Goal: Task Accomplishment & Management: Manage account settings

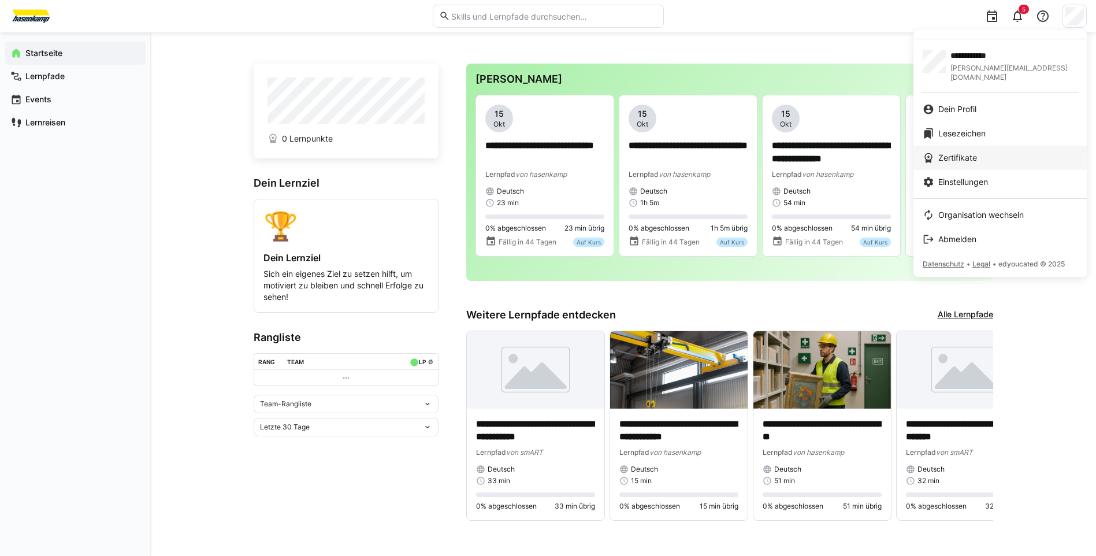
click at [987, 152] on div "Zertifikate" at bounding box center [1000, 158] width 155 height 12
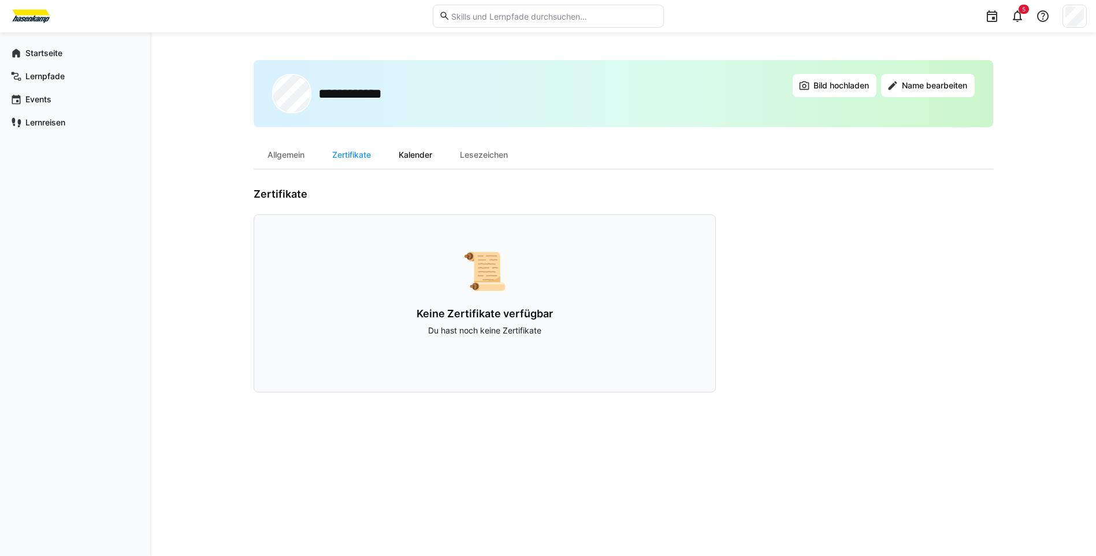
click at [418, 160] on div "Kalender" at bounding box center [415, 155] width 61 height 28
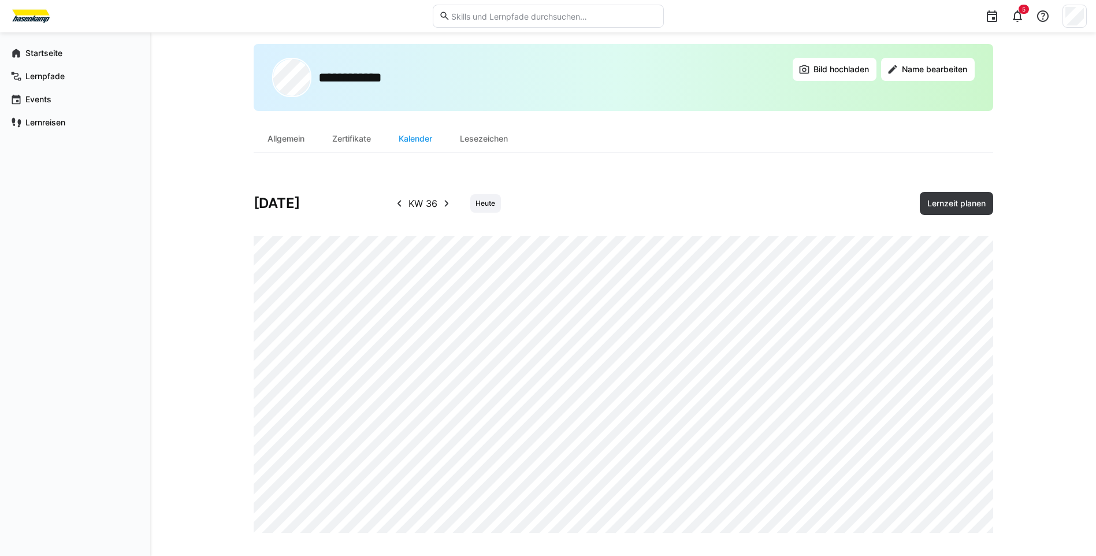
scroll to position [21, 0]
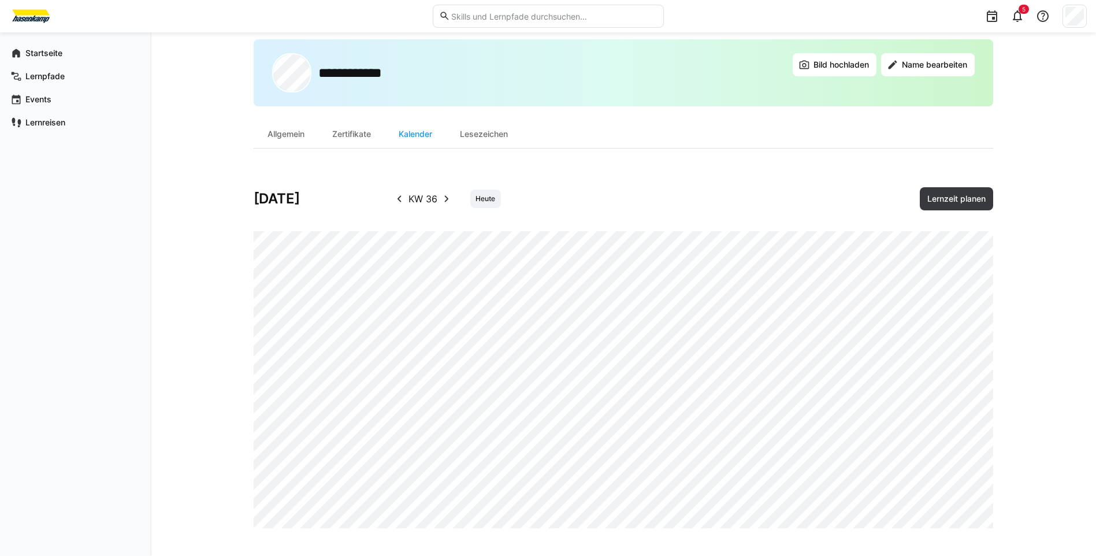
click at [443, 198] on eds-icon at bounding box center [447, 199] width 14 height 14
click at [443, 198] on eds-icon at bounding box center [446, 199] width 14 height 14
click at [443, 198] on eds-icon at bounding box center [447, 199] width 14 height 14
click at [400, 203] on eds-icon at bounding box center [399, 199] width 14 height 14
click at [400, 199] on eds-icon at bounding box center [399, 199] width 14 height 14
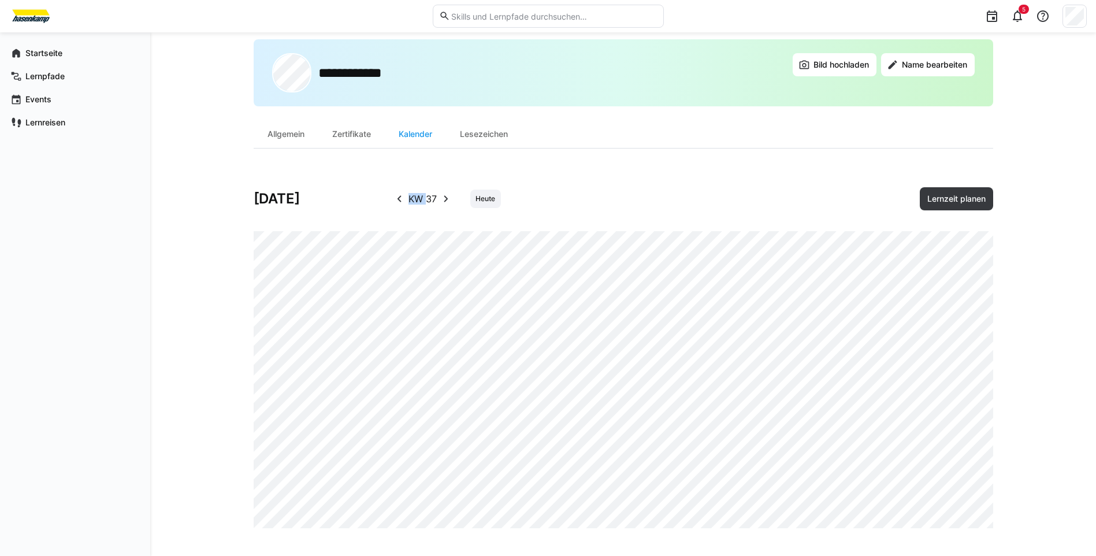
click at [400, 199] on eds-icon at bounding box center [399, 199] width 14 height 14
drag, startPoint x: 400, startPoint y: 199, endPoint x: 441, endPoint y: 197, distance: 41.1
click at [441, 197] on eds-icon at bounding box center [447, 199] width 14 height 14
click at [468, 168] on div "[DATE] KW 36 Heute Lernzeit planen" at bounding box center [624, 347] width 740 height 361
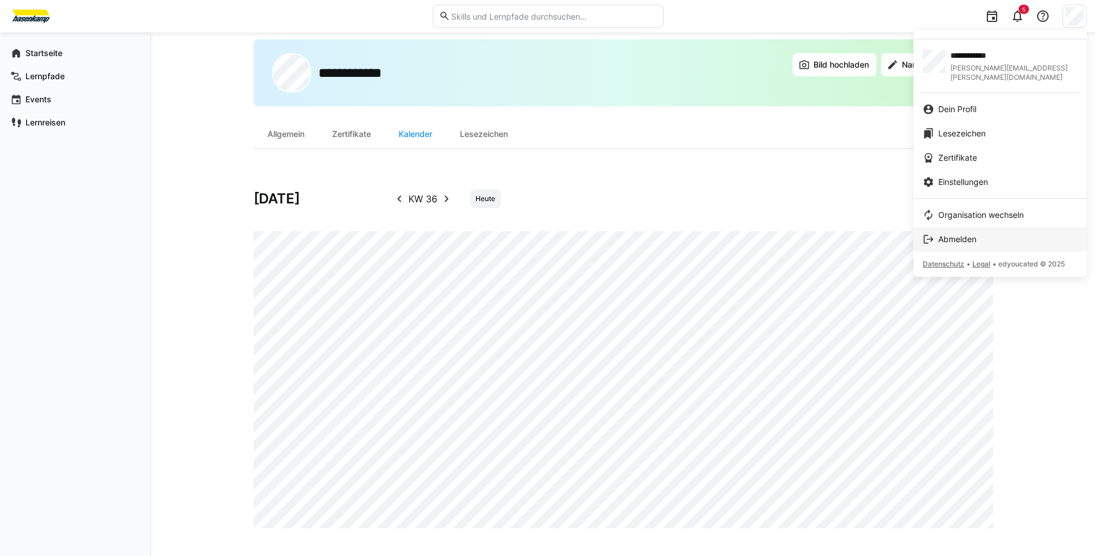
click at [996, 233] on div "Abmelden" at bounding box center [1000, 239] width 155 height 12
